Goal: Communication & Community: Answer question/provide support

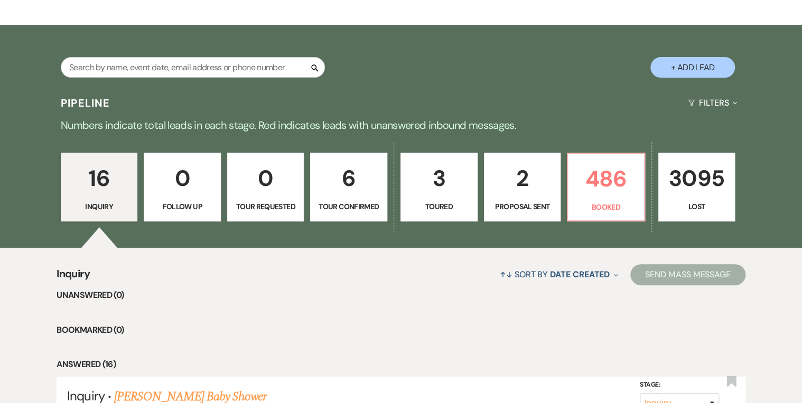
scroll to position [85, 0]
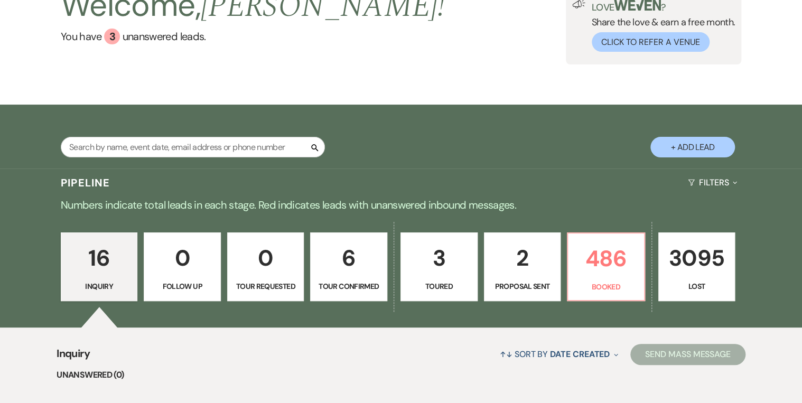
click at [190, 275] on p "0" at bounding box center [182, 258] width 63 height 35
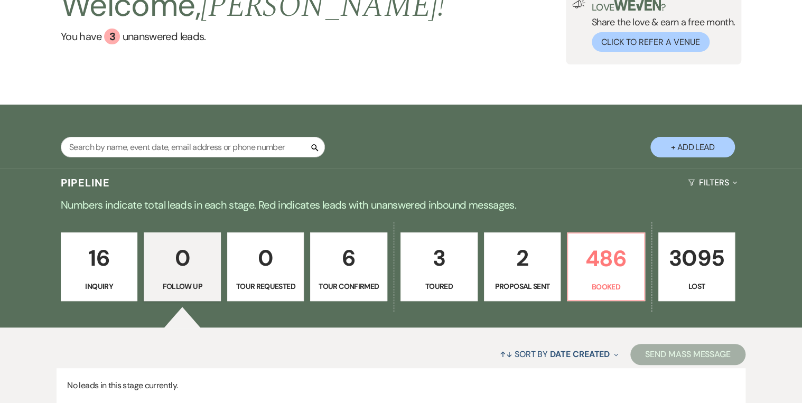
click at [262, 266] on p "0" at bounding box center [265, 258] width 63 height 35
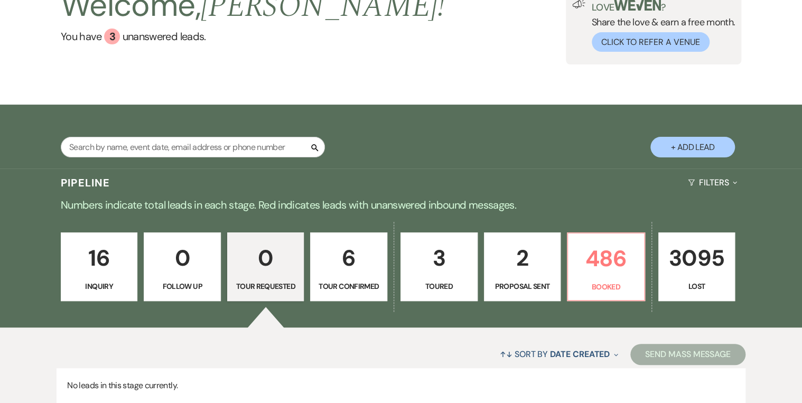
click at [345, 262] on p "6" at bounding box center [348, 258] width 63 height 35
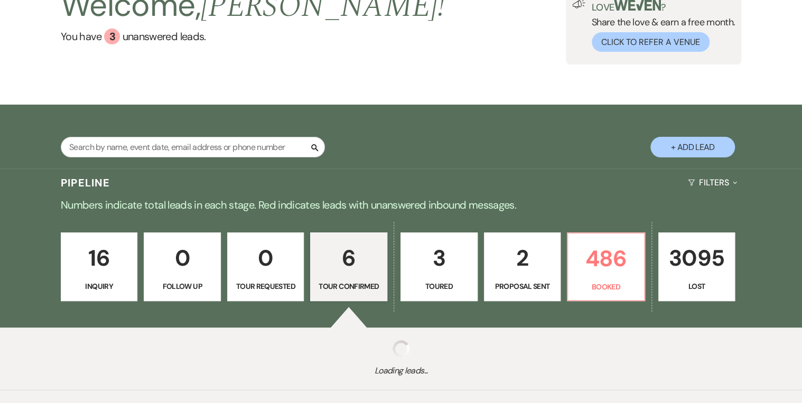
select select "4"
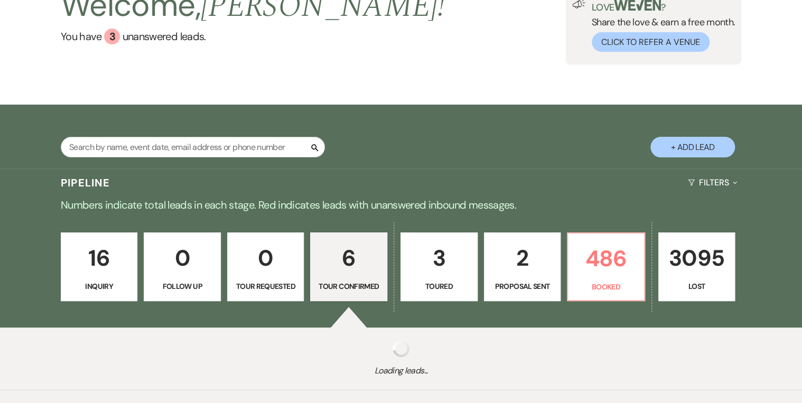
select select "4"
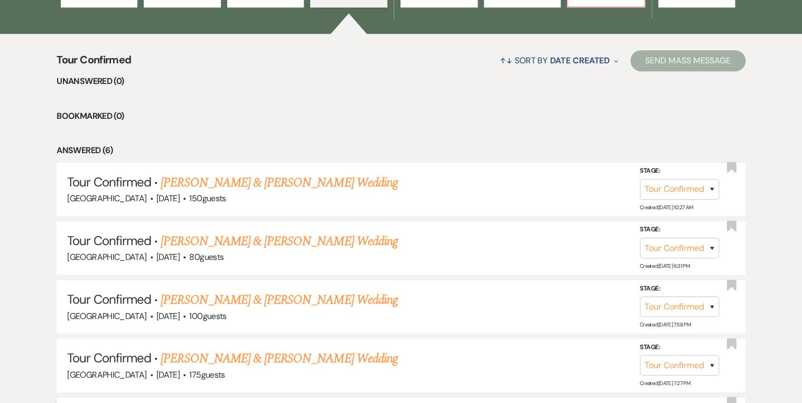
scroll to position [271, 0]
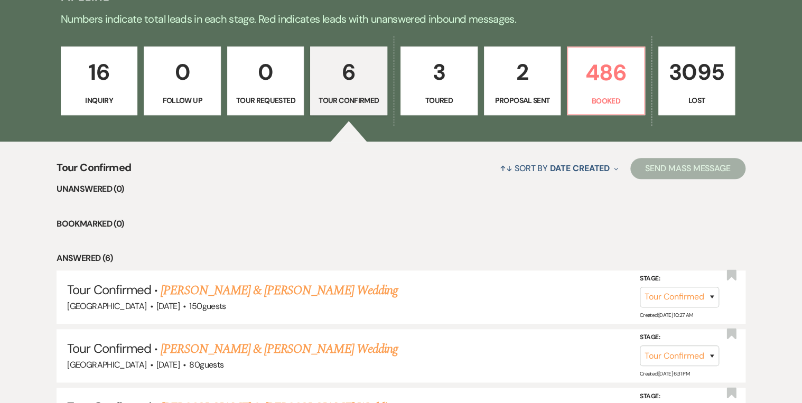
click at [445, 82] on p "3" at bounding box center [439, 71] width 63 height 35
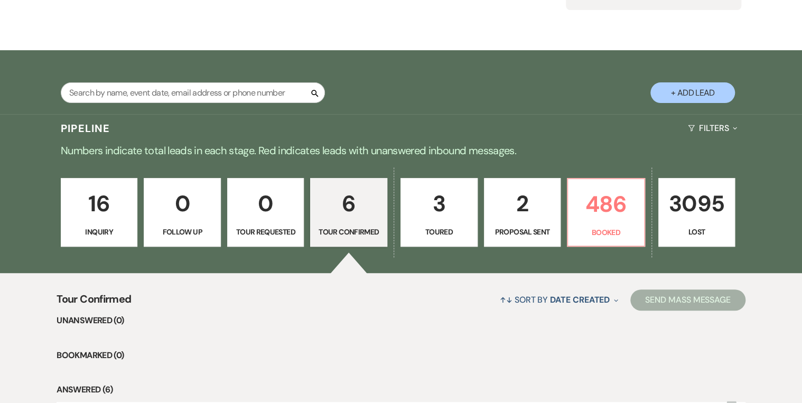
select select "5"
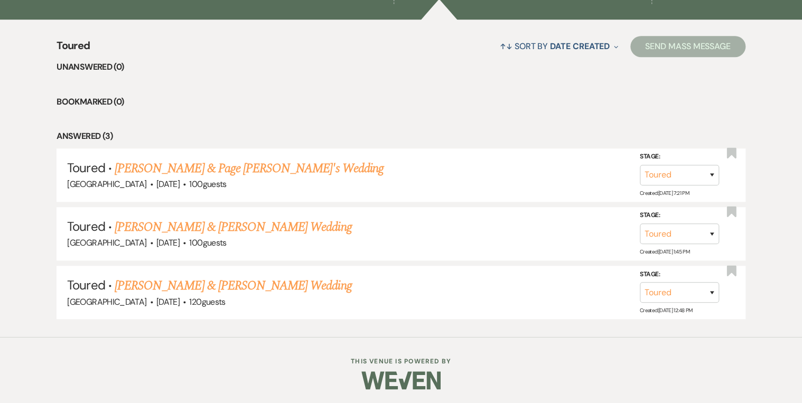
scroll to position [97, 0]
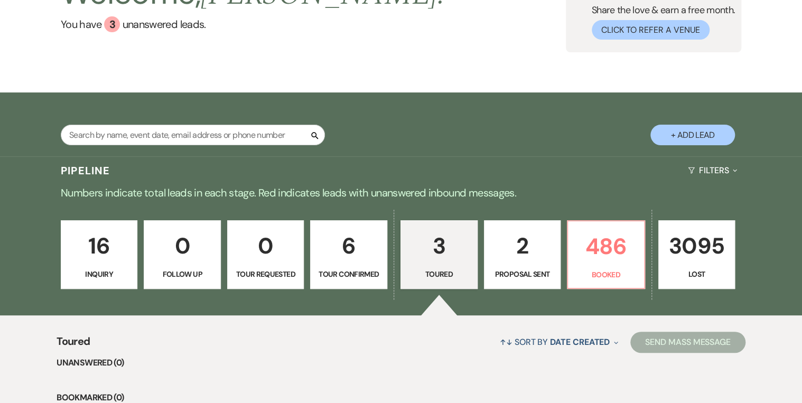
click at [534, 250] on p "2" at bounding box center [522, 245] width 63 height 35
select select "6"
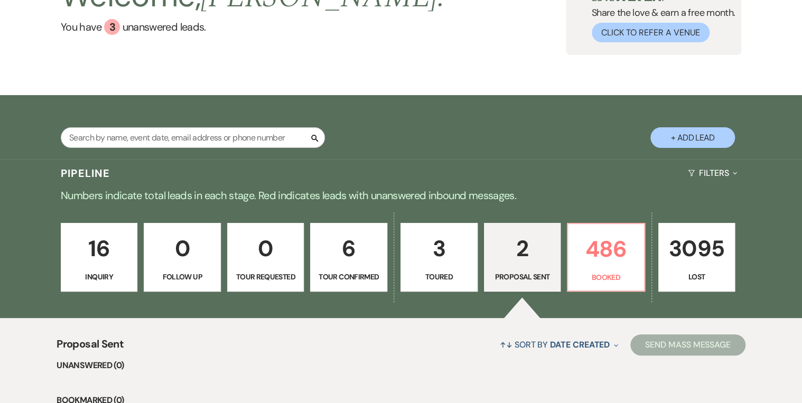
scroll to position [54, 0]
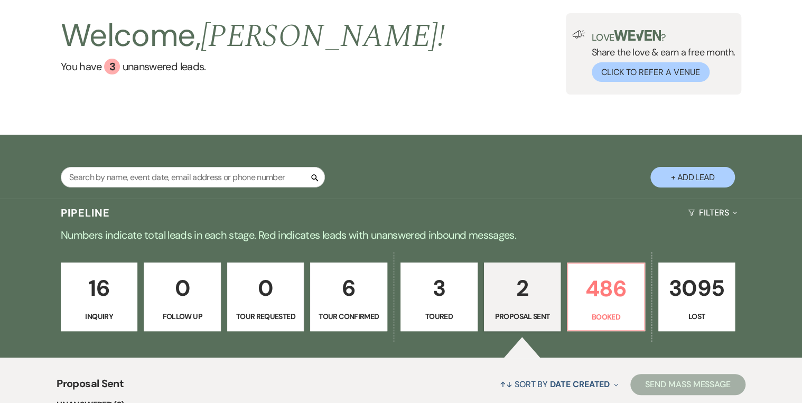
click at [89, 297] on p "16" at bounding box center [99, 288] width 63 height 35
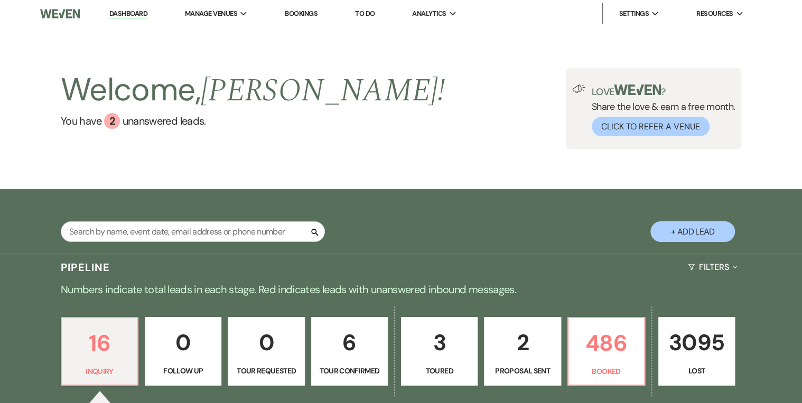
scroll to position [211, 0]
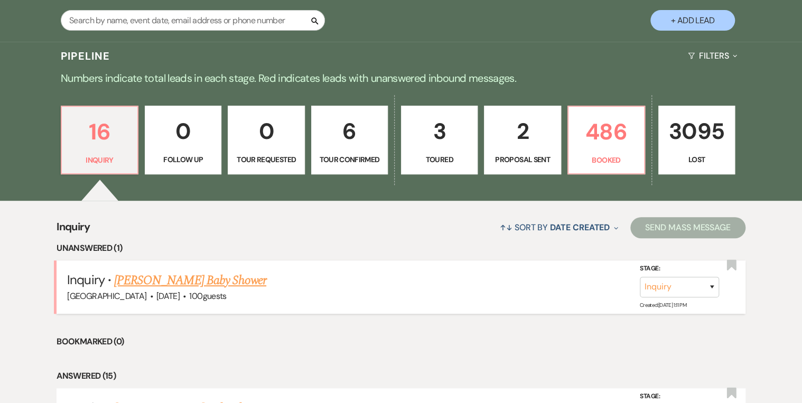
click at [184, 281] on link "[PERSON_NAME] Baby Shower" at bounding box center [190, 280] width 152 height 19
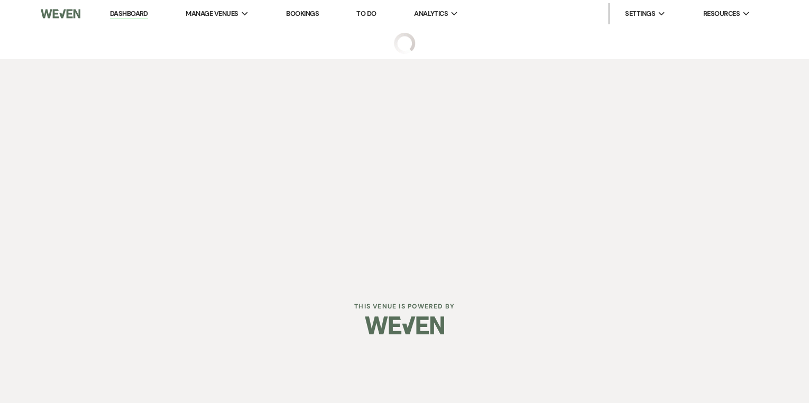
select select "5"
select select "3"
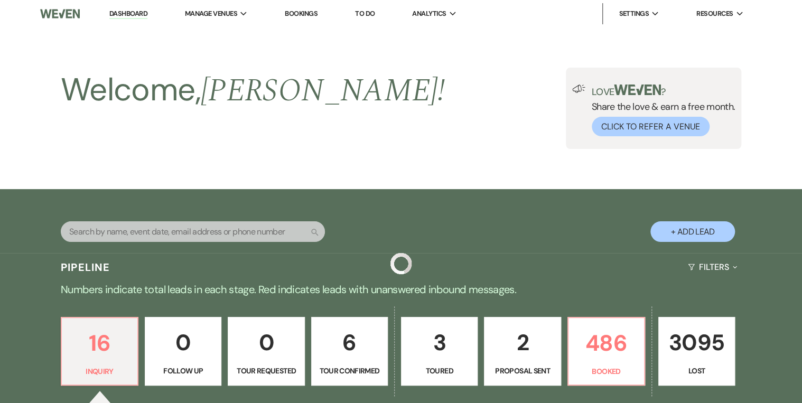
scroll to position [211, 0]
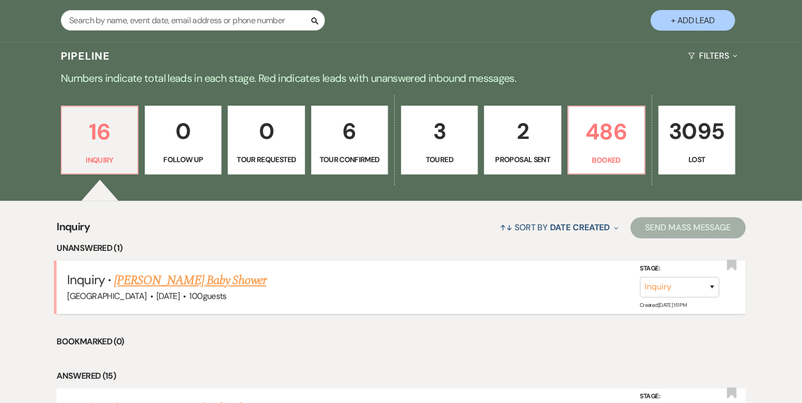
click at [211, 280] on link "[PERSON_NAME] Baby Shower" at bounding box center [190, 280] width 152 height 19
select select "5"
select select "3"
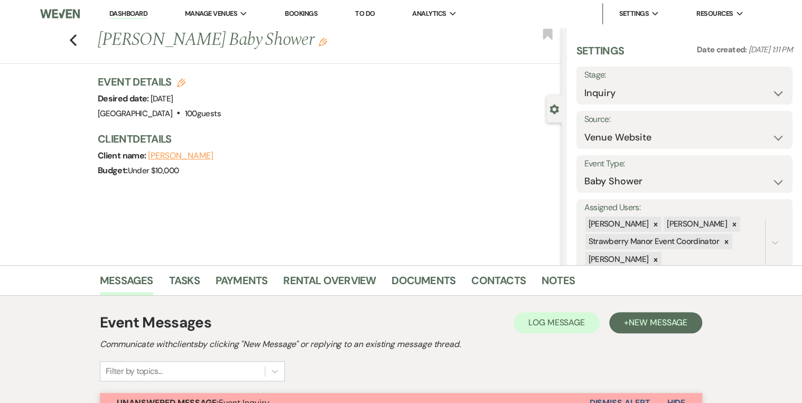
drag, startPoint x: 244, startPoint y: 36, endPoint x: 99, endPoint y: 36, distance: 144.8
click at [99, 36] on div "Previous Bethany Leto's Baby Shower Edit" at bounding box center [327, 39] width 469 height 25
copy h1 "[PERSON_NAME] Baby Shower"
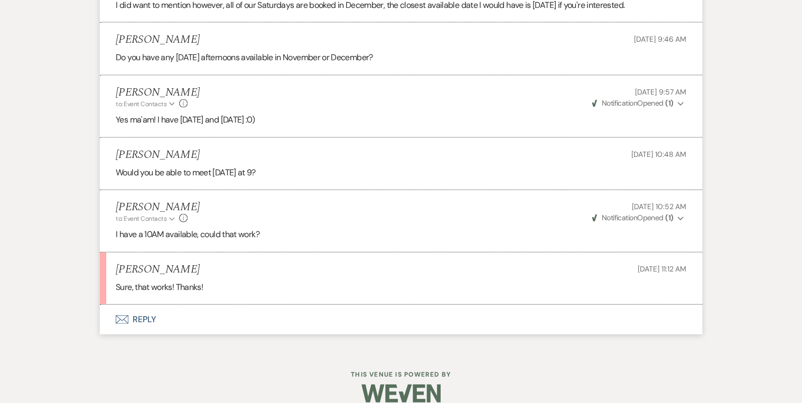
scroll to position [1127, 0]
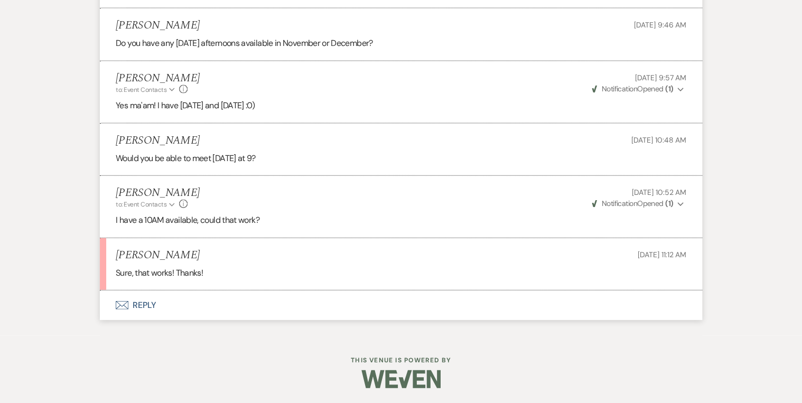
click at [139, 306] on button "Envelope Reply" at bounding box center [401, 306] width 603 height 30
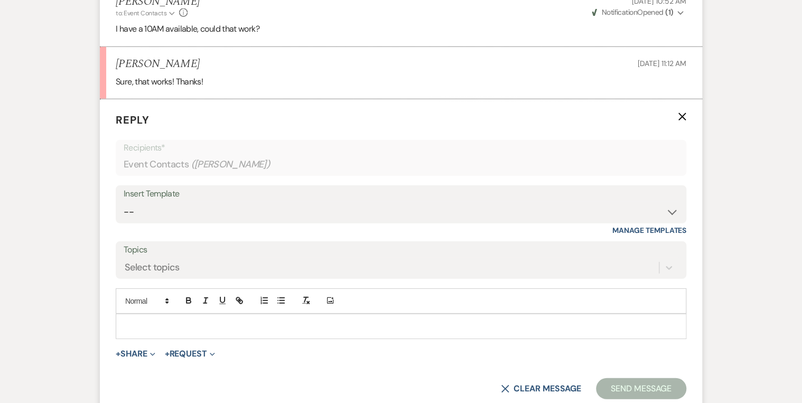
scroll to position [1324, 0]
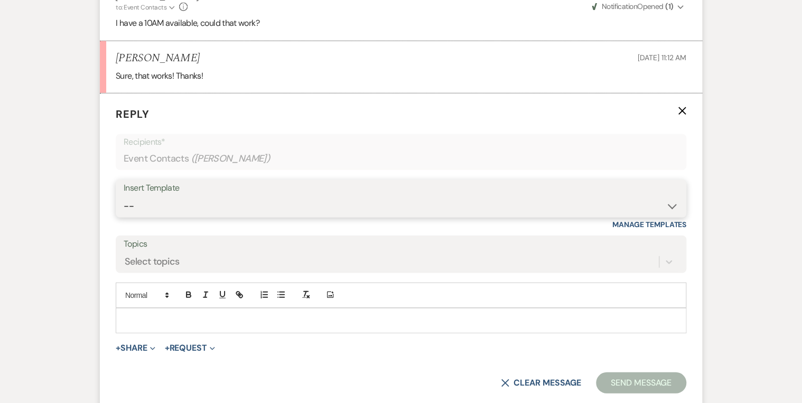
click at [157, 200] on select "-- Weven Planning Portal Introduction (Booked Events) Private Party Inquiry Res…" at bounding box center [401, 206] width 555 height 21
select select "6122"
click at [124, 196] on select "-- Weven Planning Portal Introduction (Booked Events) Private Party Inquiry Res…" at bounding box center [401, 206] width 555 height 21
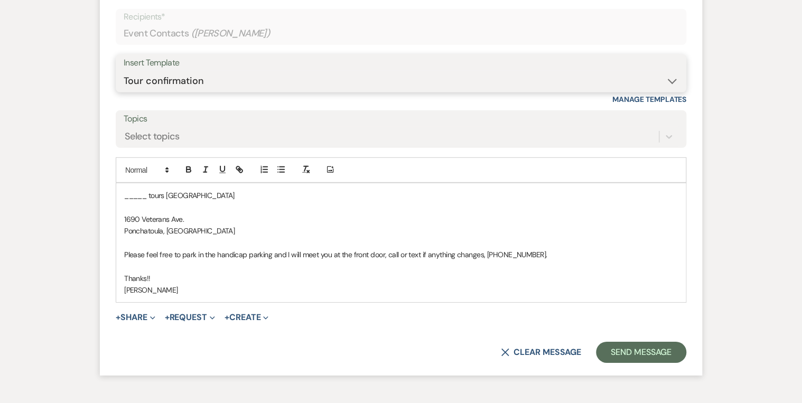
scroll to position [1516, 0]
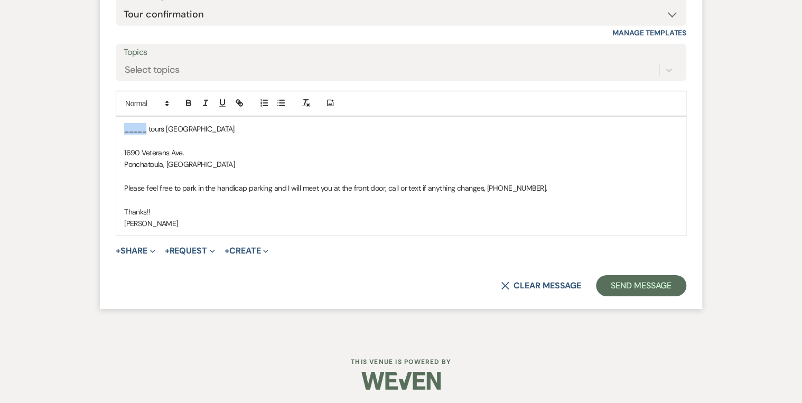
drag, startPoint x: 146, startPoint y: 128, endPoint x: 115, endPoint y: 126, distance: 30.7
click at [116, 126] on div "_____ tours Strawberry Manor 1690 Veterans Ave. Ponchatoula, LA Please feel fre…" at bounding box center [401, 176] width 571 height 121
drag, startPoint x: 226, startPoint y: 129, endPoint x: 248, endPoint y: 131, distance: 22.3
click at [227, 129] on p "Bethany tours Strawberry Manor" at bounding box center [401, 129] width 554 height 12
drag, startPoint x: 123, startPoint y: 127, endPoint x: 180, endPoint y: 124, distance: 57.2
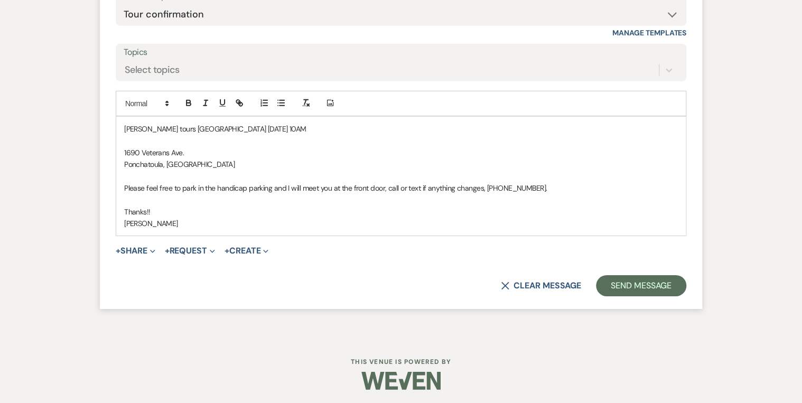
click at [123, 127] on div "Bethany tours Strawberry Manor Monday September 22nd at 10AM 1690 Veterans Ave.…" at bounding box center [401, 176] width 570 height 119
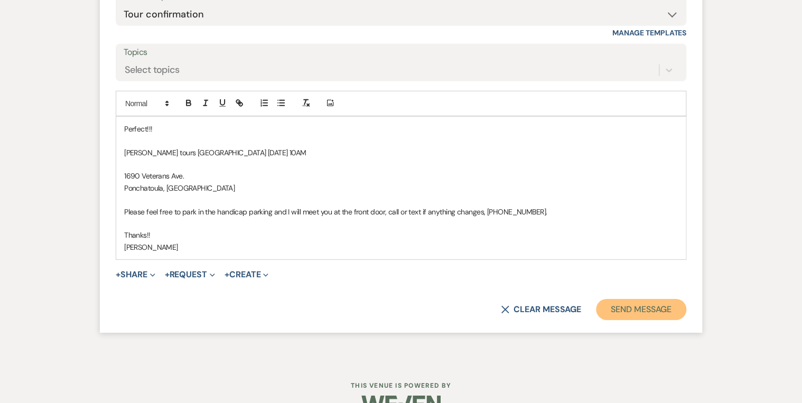
click at [617, 313] on button "Send Message" at bounding box center [641, 309] width 90 height 21
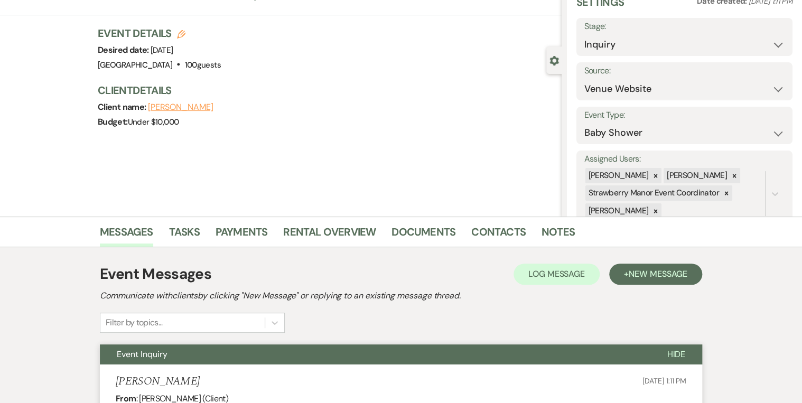
scroll to position [0, 0]
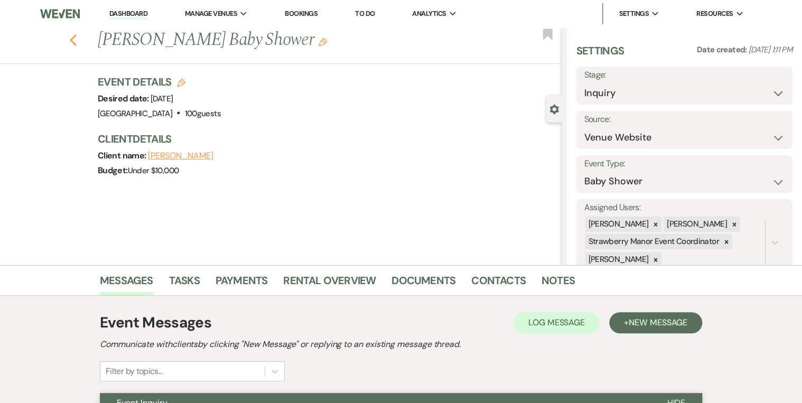
click at [75, 43] on icon "Previous" at bounding box center [73, 40] width 8 height 13
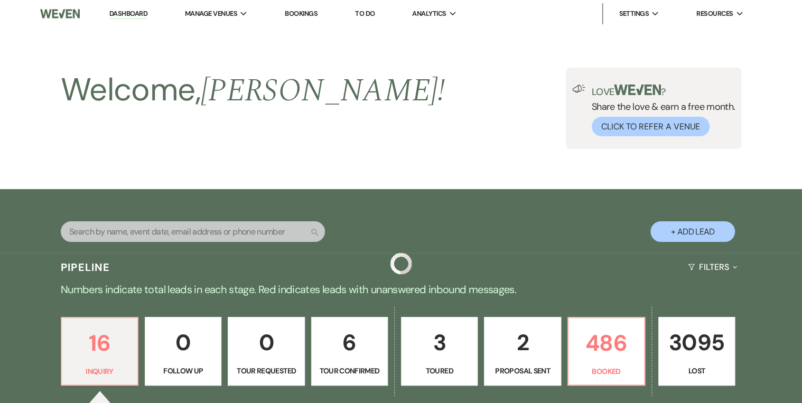
scroll to position [211, 0]
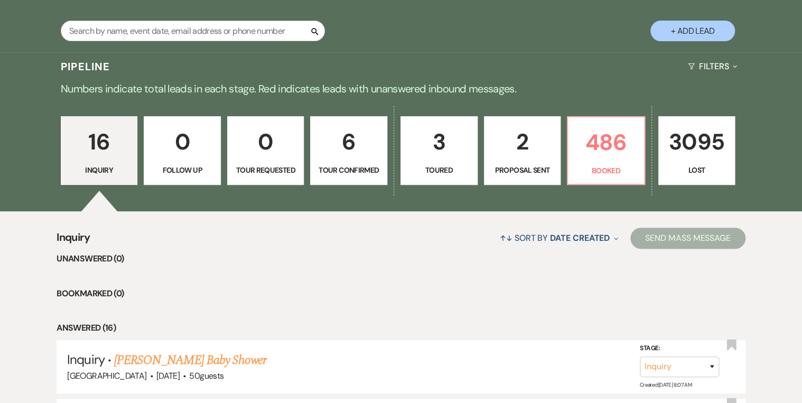
scroll to position [169, 0]
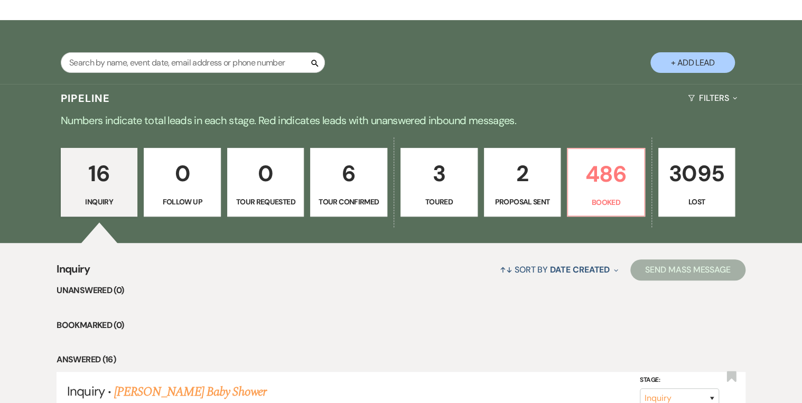
click at [524, 183] on p "2" at bounding box center [522, 173] width 63 height 35
select select "6"
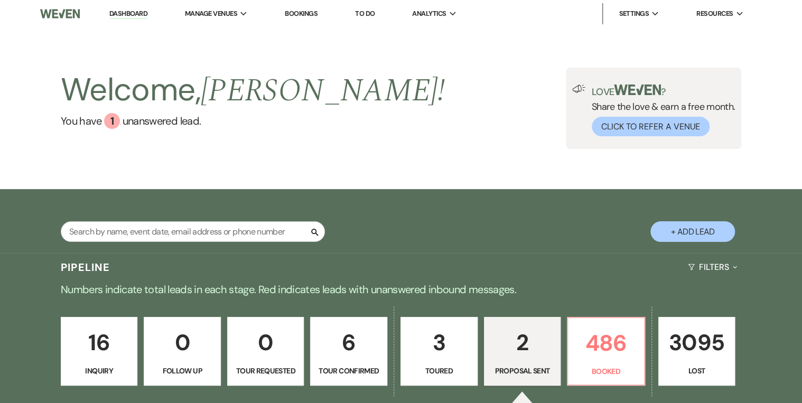
click at [135, 16] on link "Dashboard" at bounding box center [128, 14] width 38 height 10
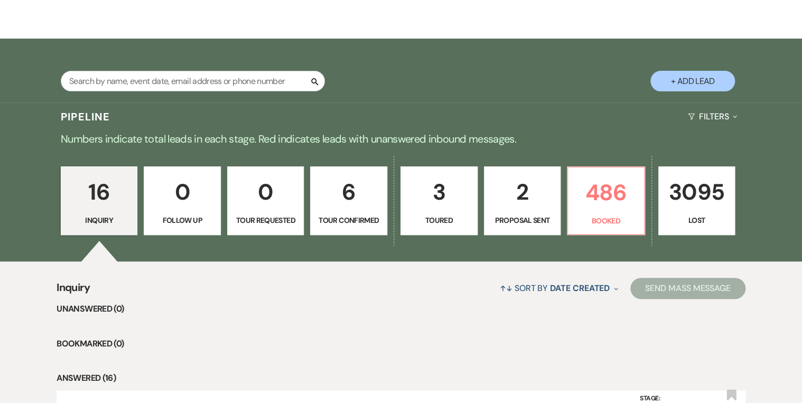
scroll to position [169, 0]
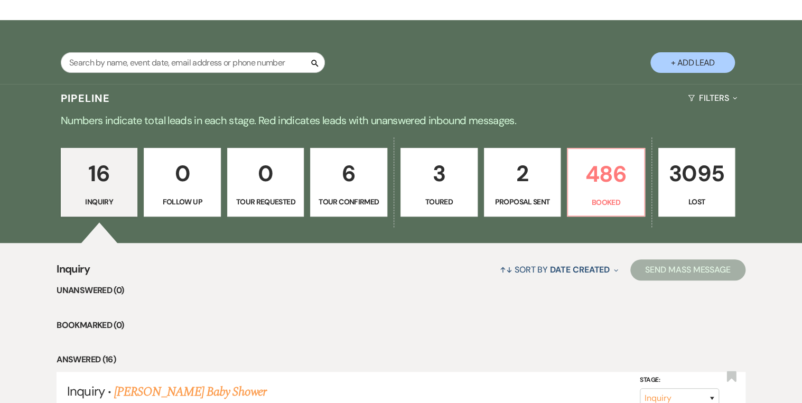
click at [516, 186] on p "2" at bounding box center [522, 173] width 63 height 35
select select "6"
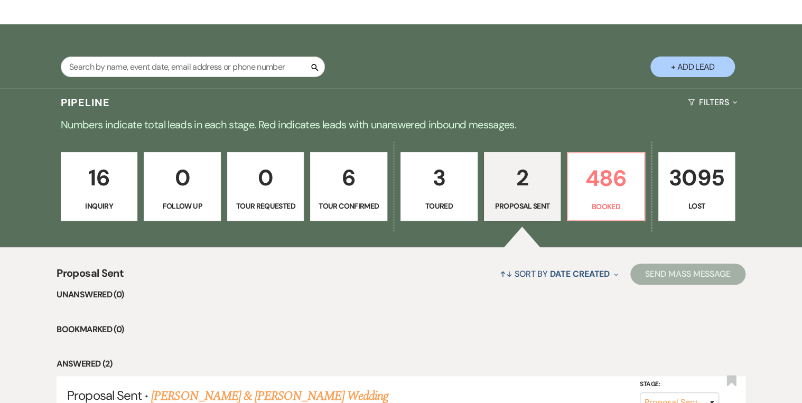
click at [354, 199] on link "6 Tour Confirmed" at bounding box center [348, 186] width 77 height 69
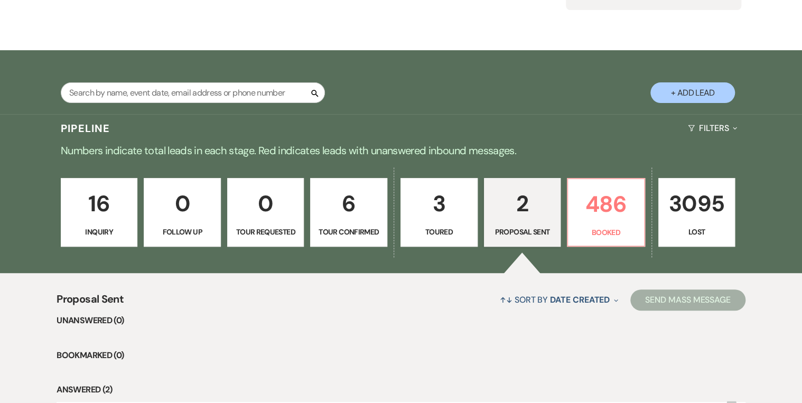
select select "4"
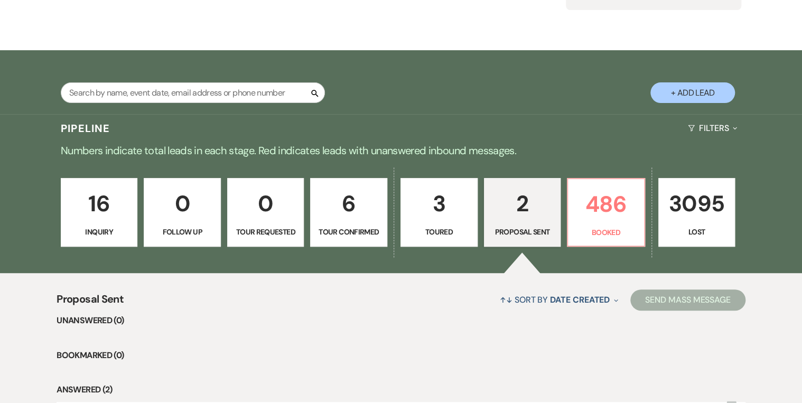
select select "4"
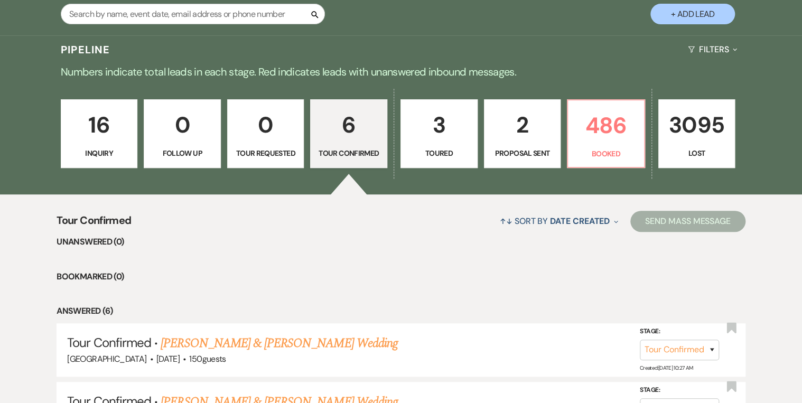
scroll to position [165, 0]
